Goal: Transaction & Acquisition: Book appointment/travel/reservation

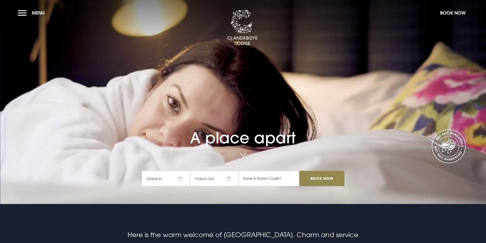
click at [173, 176] on span "Check In" at bounding box center [166, 178] width 49 height 15
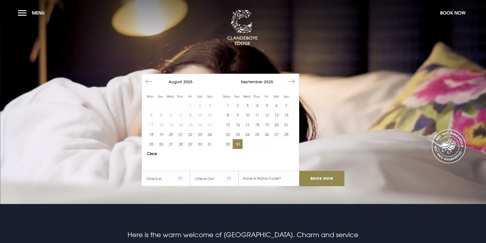
click at [239, 146] on button "30" at bounding box center [238, 144] width 10 height 10
click at [218, 179] on span "01/10/2025" at bounding box center [214, 178] width 49 height 15
click at [294, 79] on button "Move forward to switch to the next month." at bounding box center [291, 82] width 10 height 10
click at [259, 106] on button "2" at bounding box center [257, 106] width 10 height 10
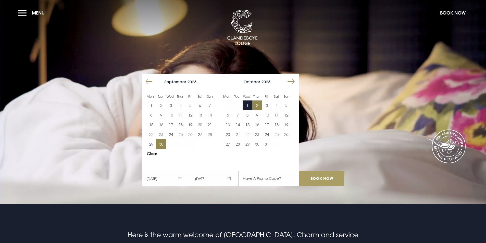
click at [323, 178] on input "Book Now" at bounding box center [321, 178] width 45 height 15
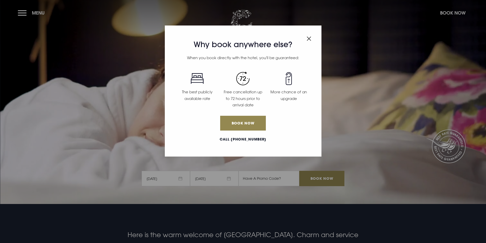
click at [22, 13] on div "Why book anywhere else? When you book directly with the hotel, you'll be guaran…" at bounding box center [243, 121] width 486 height 243
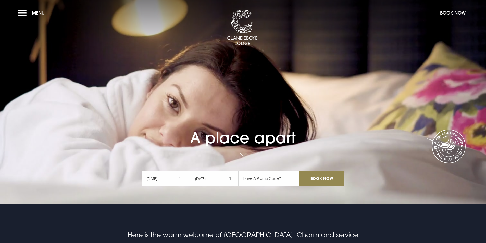
click at [22, 13] on button "Menu" at bounding box center [32, 12] width 29 height 11
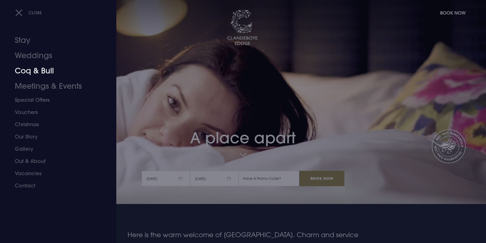
click at [34, 70] on link "Coq & Bull" at bounding box center [55, 70] width 81 height 15
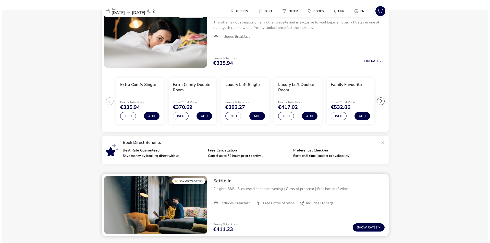
scroll to position [57, 0]
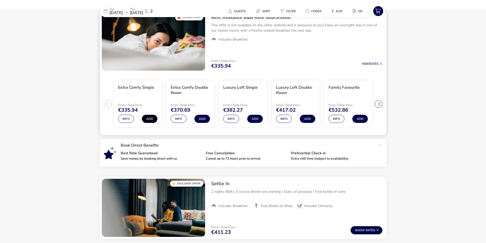
click at [152, 120] on button "Add" at bounding box center [150, 119] width 16 height 8
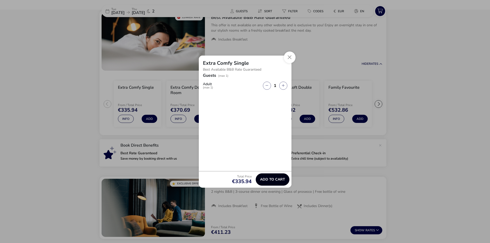
click at [276, 180] on span "Add to cart" at bounding box center [272, 180] width 25 height 4
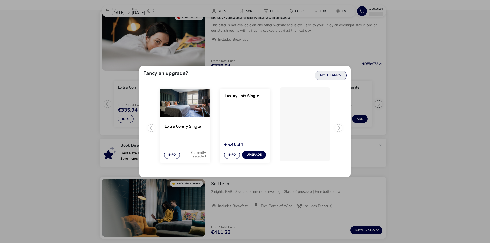
click at [336, 75] on button "No Thanks" at bounding box center [331, 75] width 32 height 9
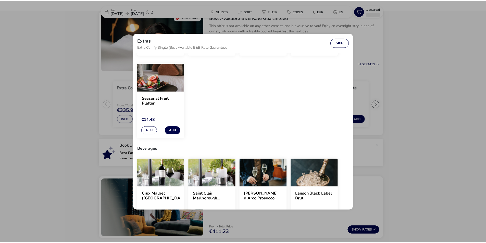
scroll to position [77, 0]
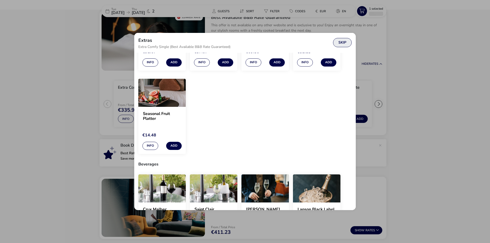
click at [343, 44] on button "Skip" at bounding box center [342, 42] width 19 height 9
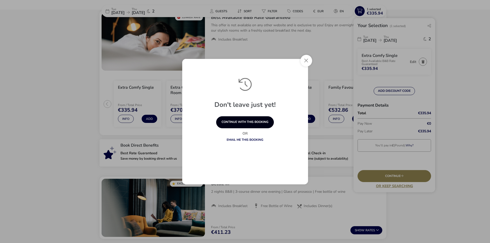
click at [254, 121] on button "continue with this booking" at bounding box center [245, 122] width 58 height 12
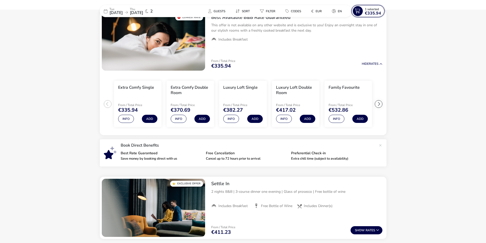
click at [373, 11] on span "€335.94" at bounding box center [373, 13] width 16 height 4
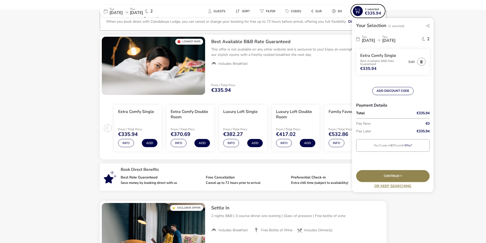
scroll to position [0, 0]
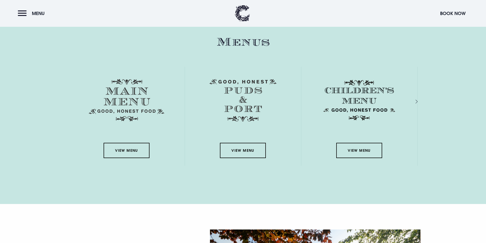
scroll to position [766, 0]
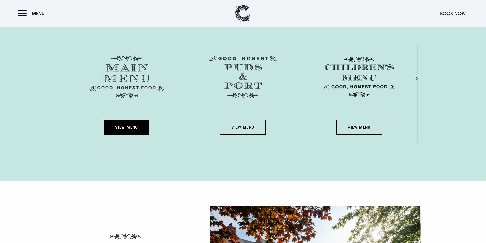
click at [136, 126] on link "View Menu" at bounding box center [127, 127] width 46 height 15
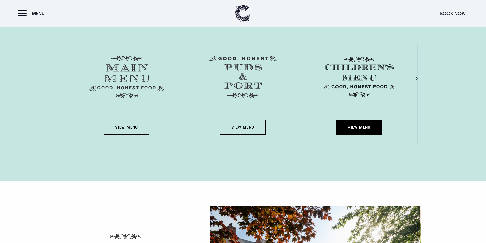
click at [359, 123] on link "View Menu" at bounding box center [359, 127] width 46 height 15
